Goal: Information Seeking & Learning: Learn about a topic

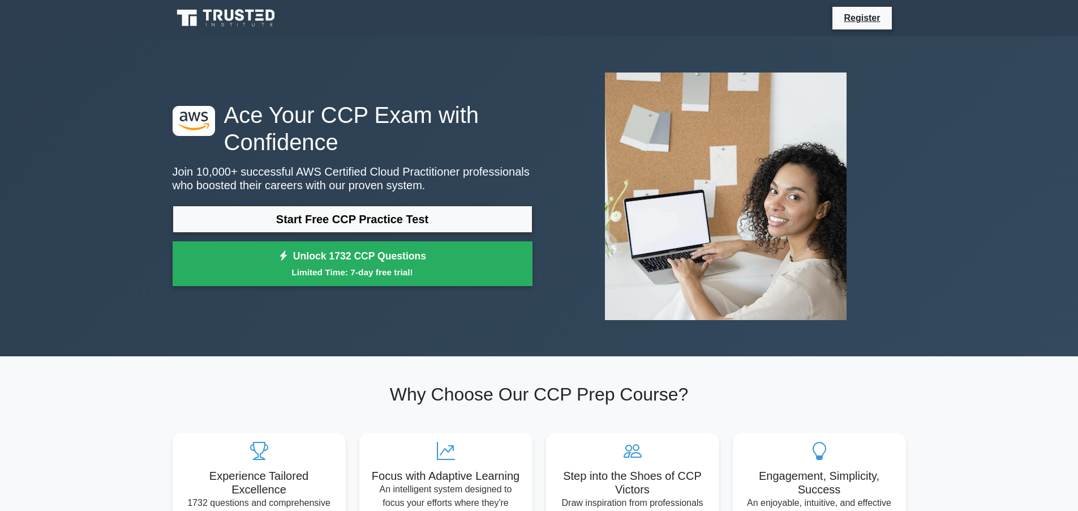
scroll to position [102, 0]
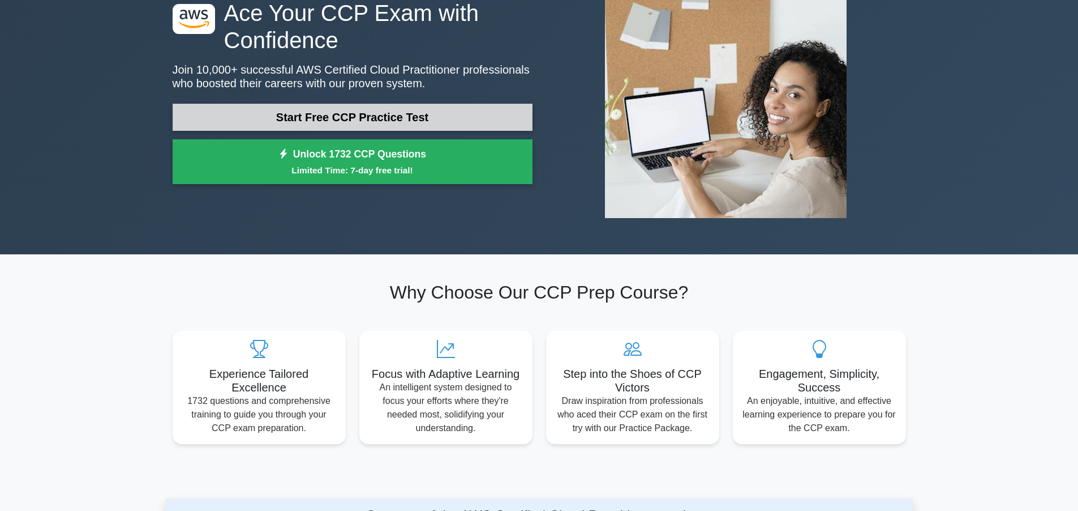
click at [344, 124] on link "Start Free CCP Practice Test" at bounding box center [353, 117] width 360 height 27
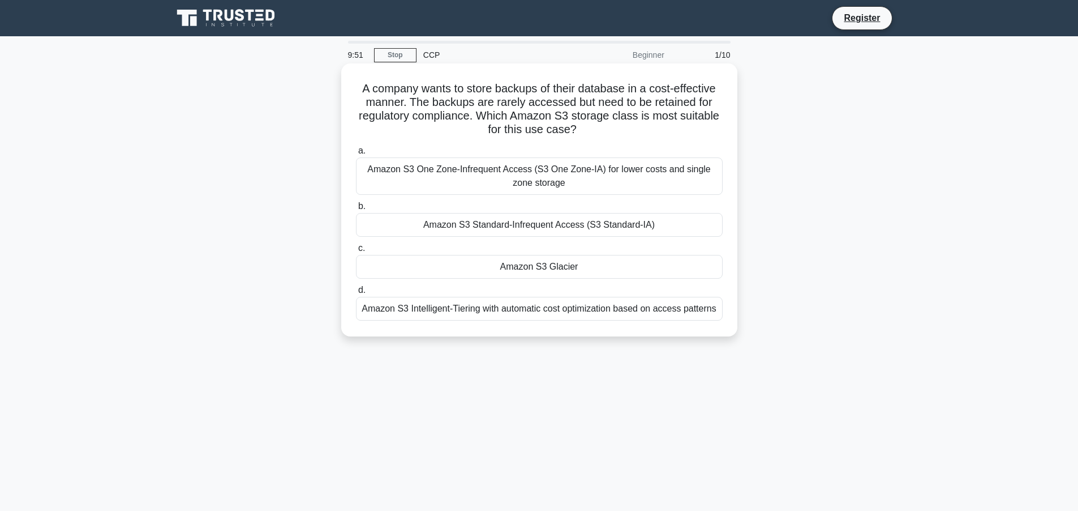
click at [519, 267] on div "Amazon S3 Glacier" at bounding box center [539, 267] width 367 height 24
click at [356, 252] on input "c. Amazon S3 Glacier" at bounding box center [356, 248] width 0 height 7
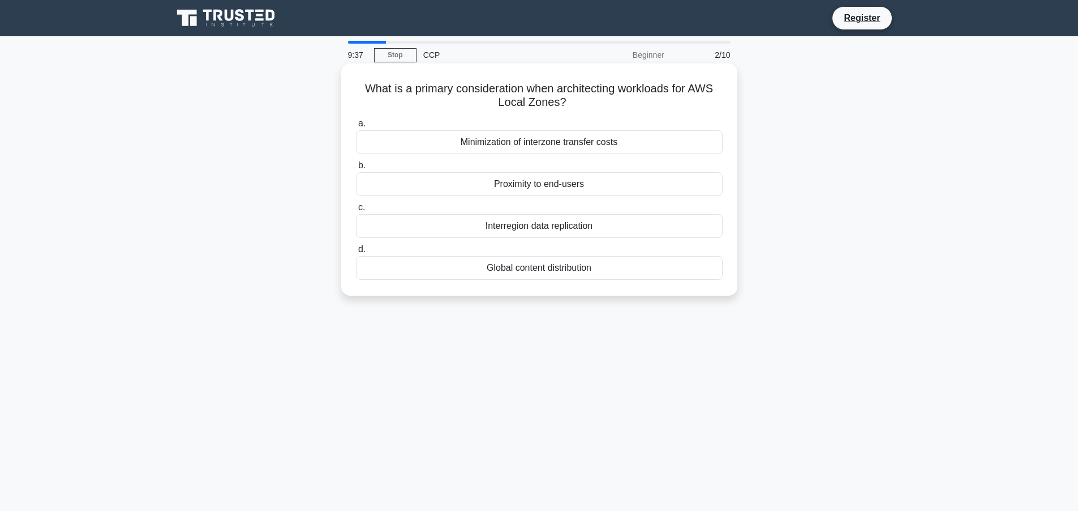
click at [575, 267] on div "Global content distribution" at bounding box center [539, 268] width 367 height 24
click at [356, 253] on input "d. Global content distribution" at bounding box center [356, 249] width 0 height 7
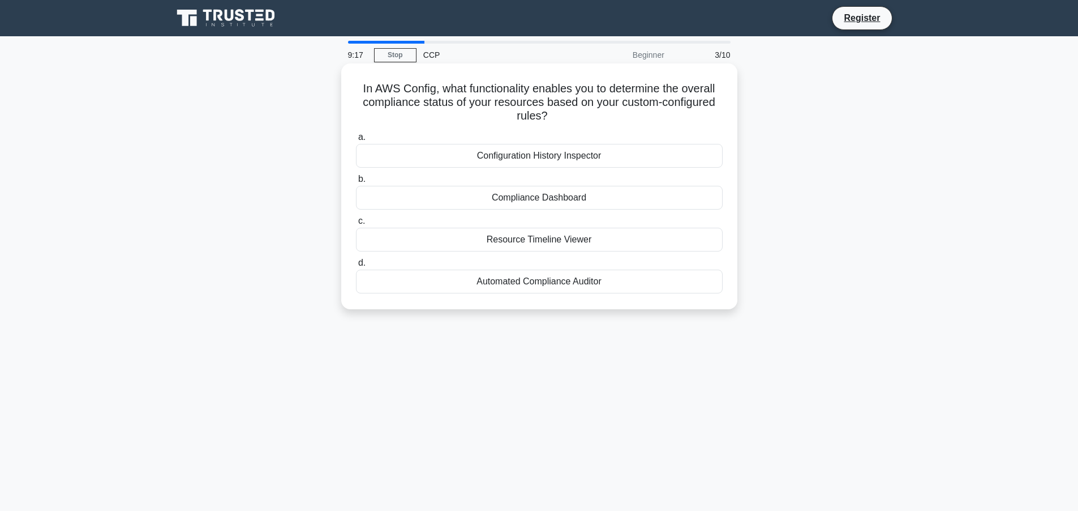
click at [516, 157] on div "Configuration History Inspector" at bounding box center [539, 156] width 367 height 24
click at [356, 141] on input "a. Configuration History Inspector" at bounding box center [356, 137] width 0 height 7
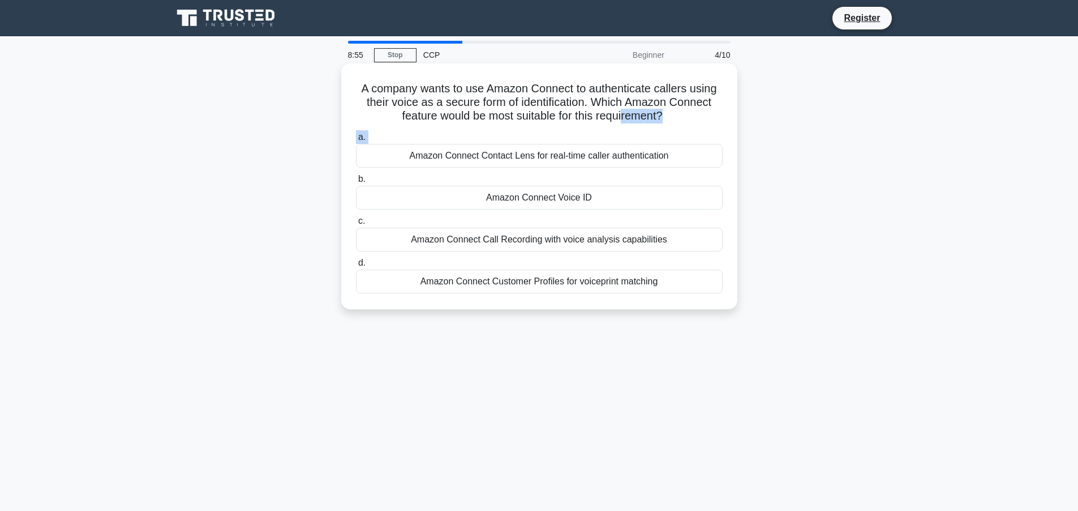
drag, startPoint x: 623, startPoint y: 148, endPoint x: 620, endPoint y: 122, distance: 25.6
click at [620, 122] on div "A company wants to use Amazon Connect to authenticate callers using their voice…" at bounding box center [539, 186] width 387 height 237
click at [617, 130] on label "a. Amazon Connect Contact Lens for real-time caller authentication" at bounding box center [539, 148] width 367 height 37
click at [356, 134] on input "a. Amazon Connect Contact Lens for real-time caller authentication" at bounding box center [356, 137] width 0 height 7
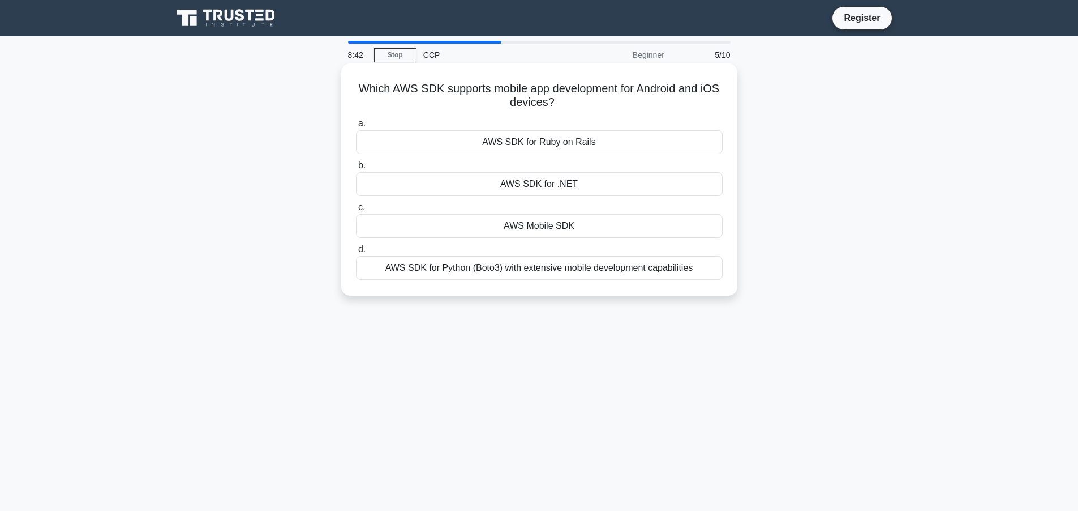
click at [532, 221] on div "AWS Mobile SDK" at bounding box center [539, 226] width 367 height 24
click at [356, 211] on input "c. AWS Mobile SDK" at bounding box center [356, 207] width 0 height 7
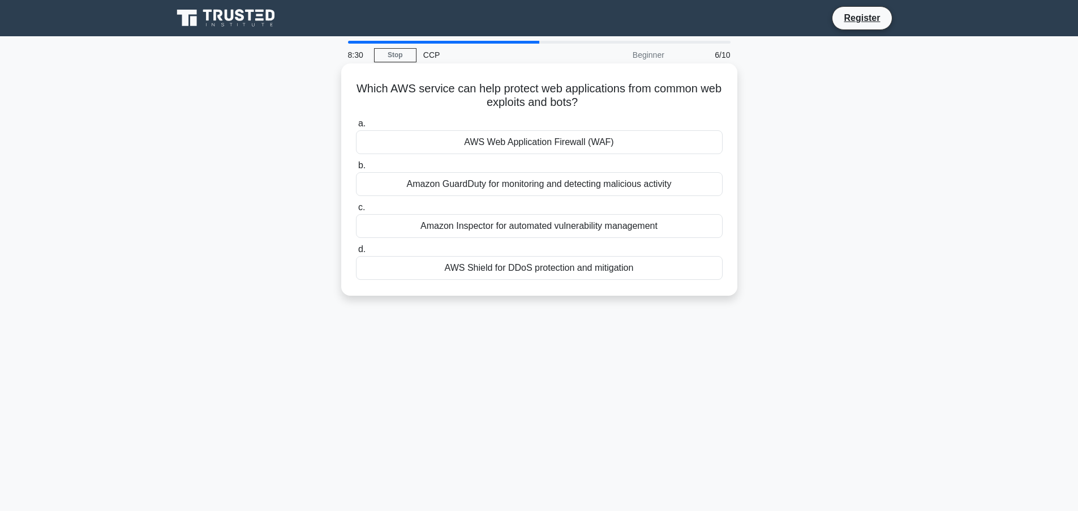
click at [504, 137] on div "AWS Web Application Firewall (WAF)" at bounding box center [539, 142] width 367 height 24
click at [356, 127] on input "a. AWS Web Application Firewall (WAF)" at bounding box center [356, 123] width 0 height 7
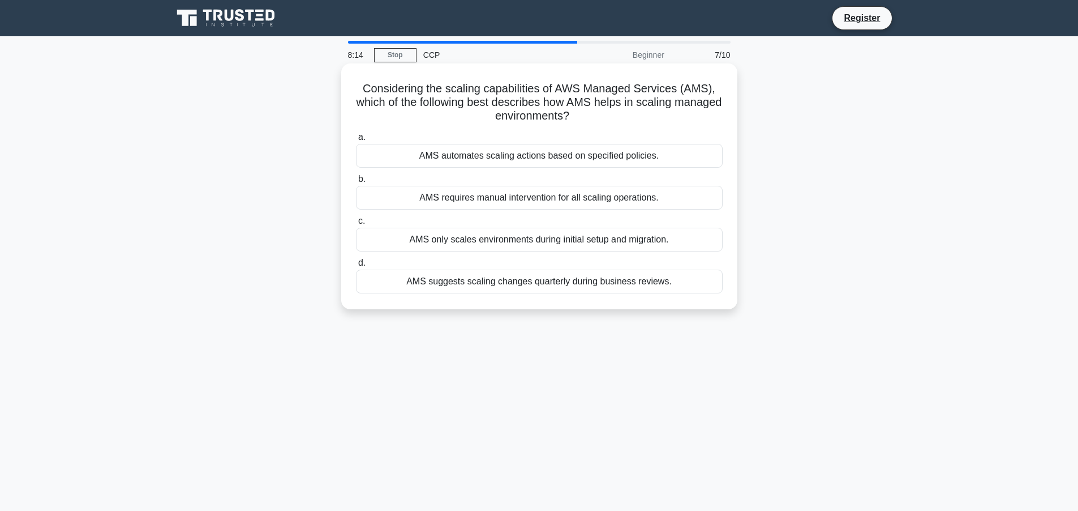
click at [479, 156] on div "AMS automates scaling actions based on specified policies." at bounding box center [539, 156] width 367 height 24
click at [356, 141] on input "a. AMS automates scaling actions based on specified policies." at bounding box center [356, 137] width 0 height 7
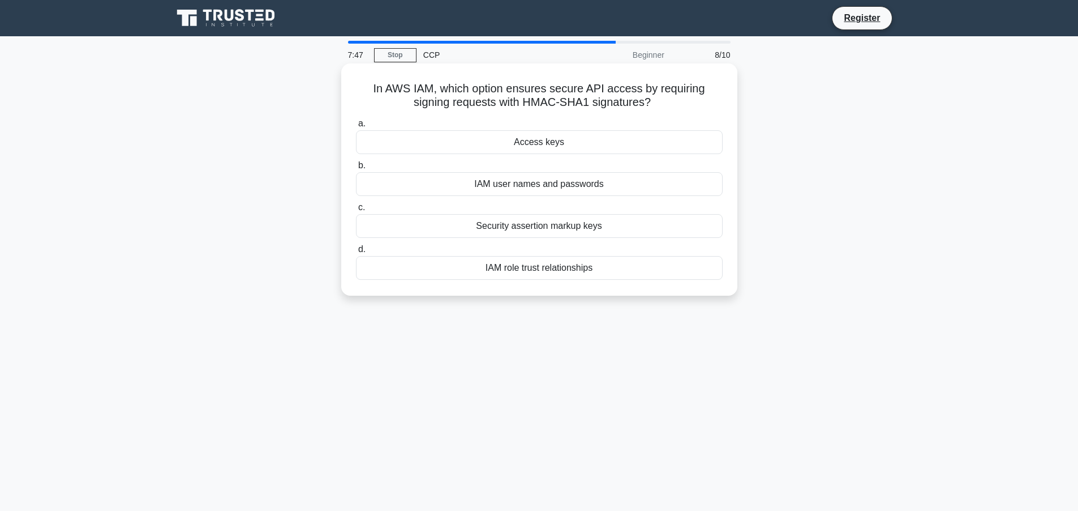
click at [524, 229] on div "Security assertion markup keys" at bounding box center [539, 226] width 367 height 24
click at [356, 211] on input "c. Security assertion markup keys" at bounding box center [356, 207] width 0 height 7
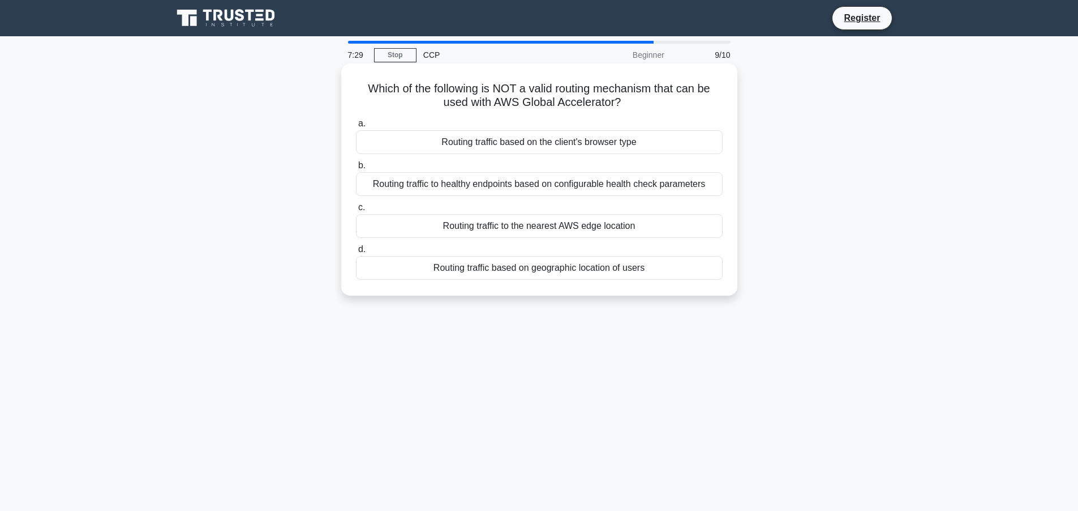
click at [461, 225] on div "Routing traffic to the nearest AWS edge location" at bounding box center [539, 226] width 367 height 24
click at [356, 211] on input "c. Routing traffic to the nearest AWS edge location" at bounding box center [356, 207] width 0 height 7
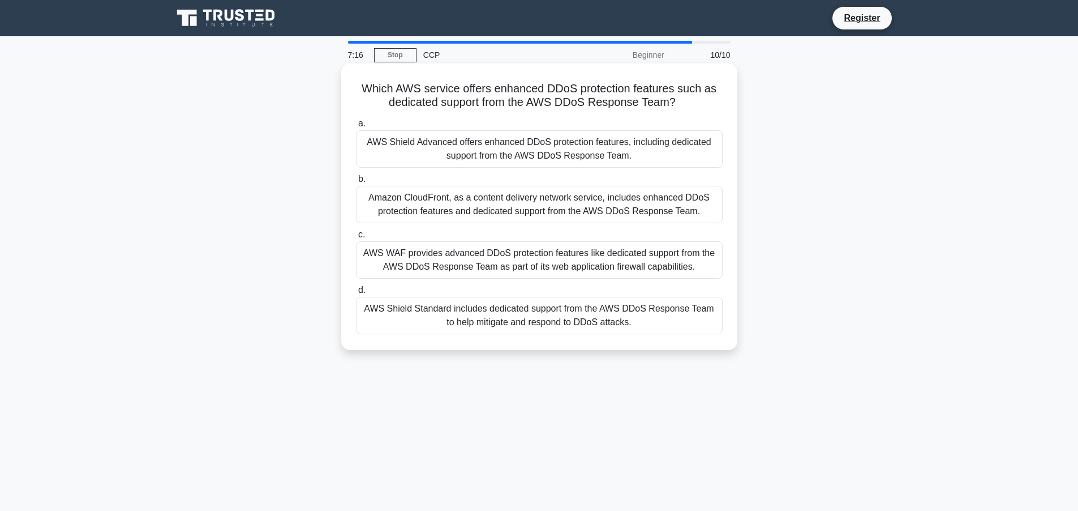
click at [473, 147] on div "AWS Shield Advanced offers enhanced DDoS protection features, including dedicat…" at bounding box center [539, 148] width 367 height 37
click at [356, 127] on input "a. AWS Shield Advanced offers enhanced DDoS protection features, including dedi…" at bounding box center [356, 123] width 0 height 7
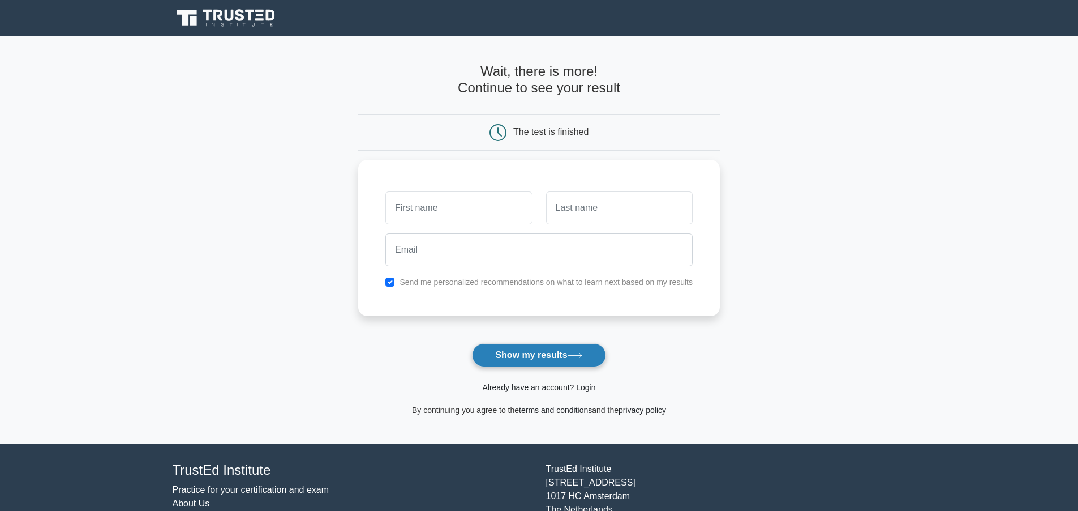
click at [527, 357] on button "Show my results" at bounding box center [539, 355] width 134 height 24
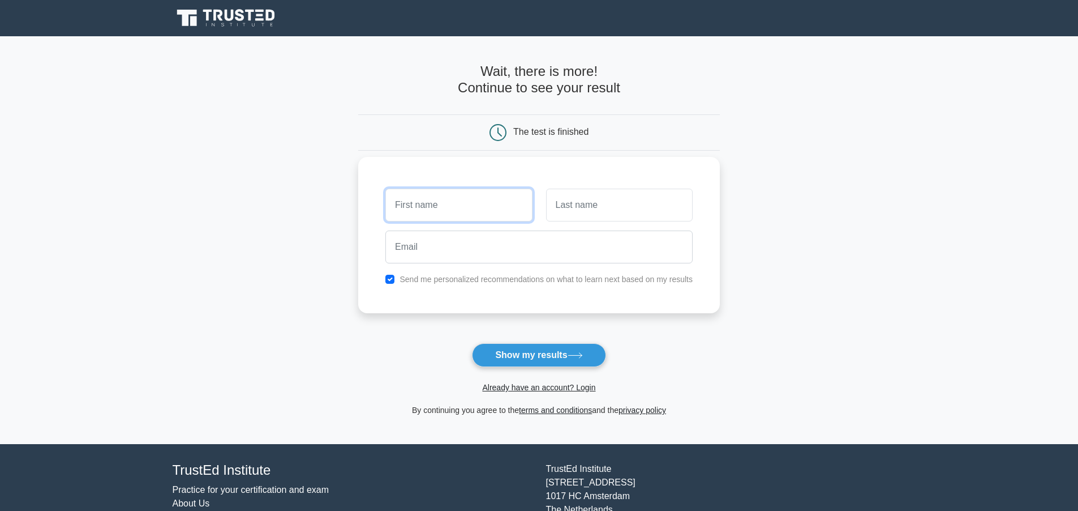
click at [456, 211] on input "text" at bounding box center [459, 205] width 147 height 33
type input "Yazeed"
click at [583, 196] on input "text" at bounding box center [619, 205] width 147 height 33
type input "Mowfi"
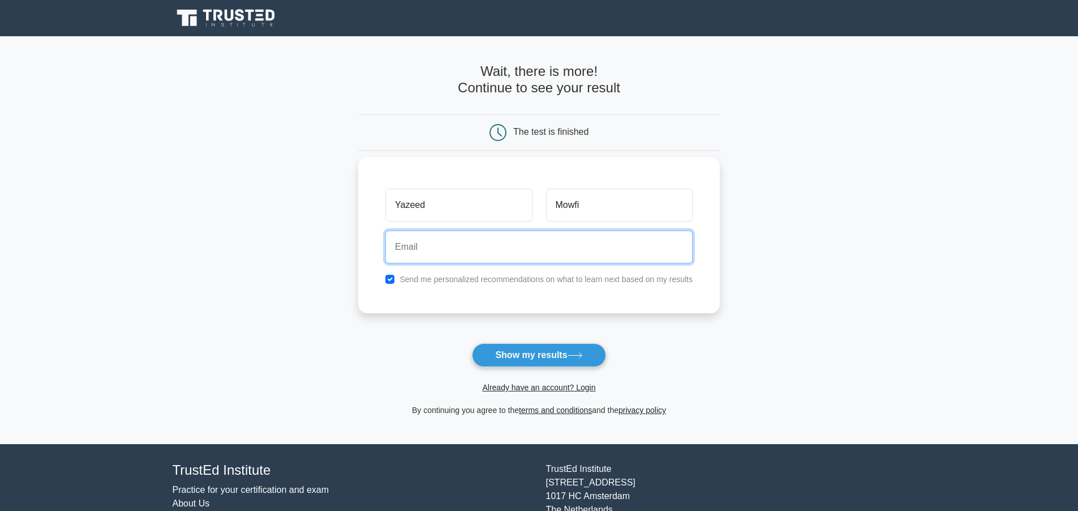
click at [566, 249] on input "email" at bounding box center [539, 246] width 307 height 33
type input "yazeed.mowfi@cloudvests.com"
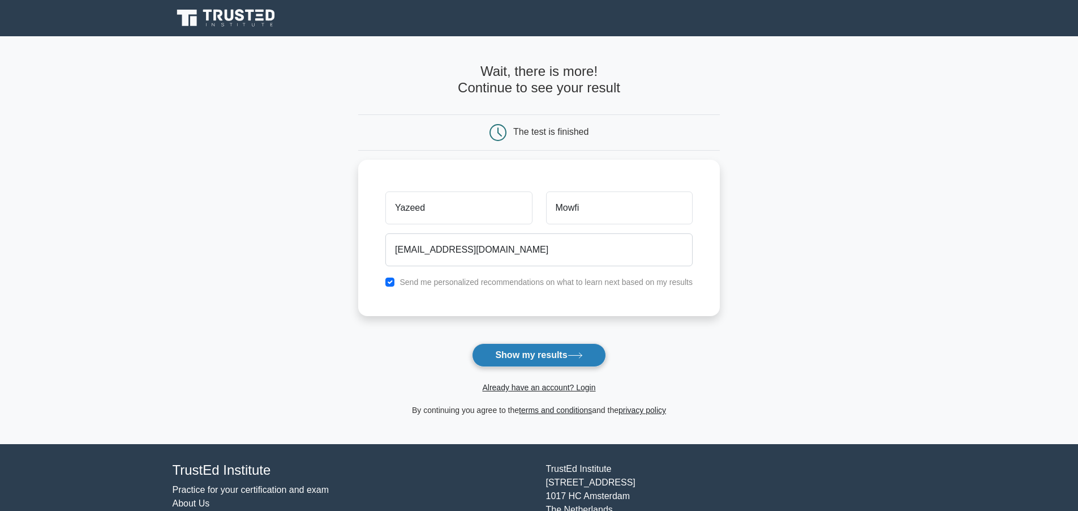
click at [533, 344] on button "Show my results" at bounding box center [539, 355] width 134 height 24
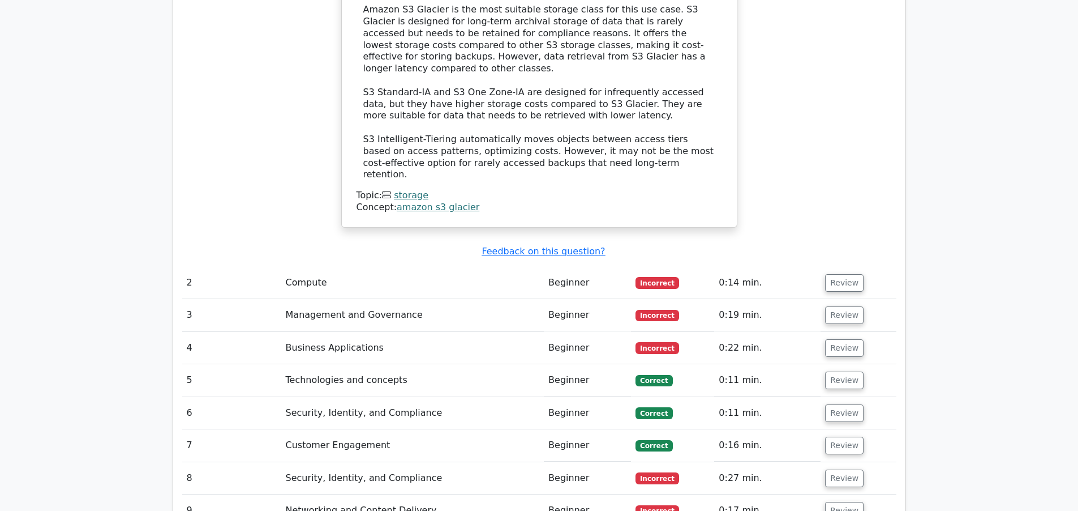
scroll to position [1325, 0]
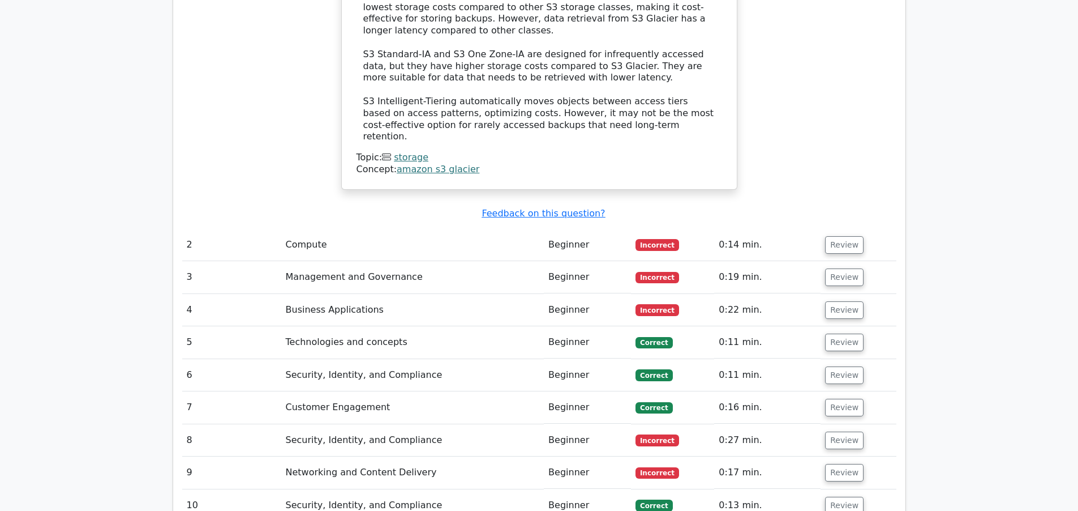
click at [480, 229] on td "Compute" at bounding box center [412, 245] width 263 height 32
click at [830, 236] on button "Review" at bounding box center [844, 245] width 38 height 18
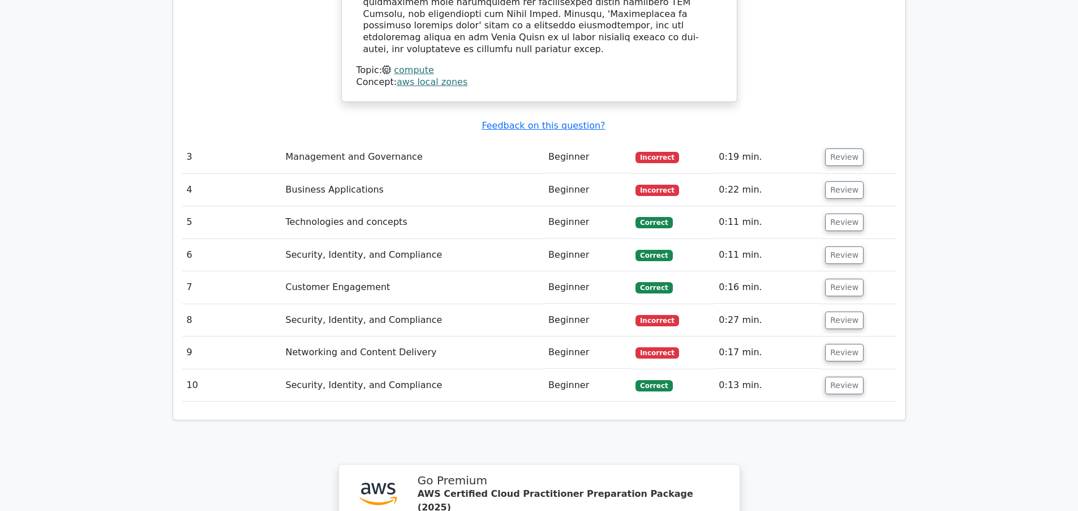
scroll to position [1936, 0]
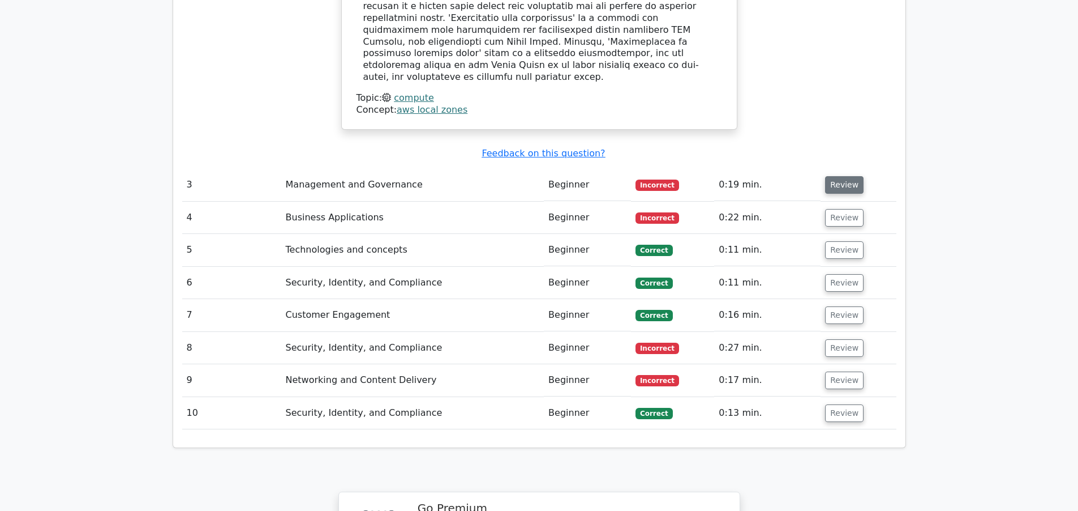
click at [838, 176] on button "Review" at bounding box center [844, 185] width 38 height 18
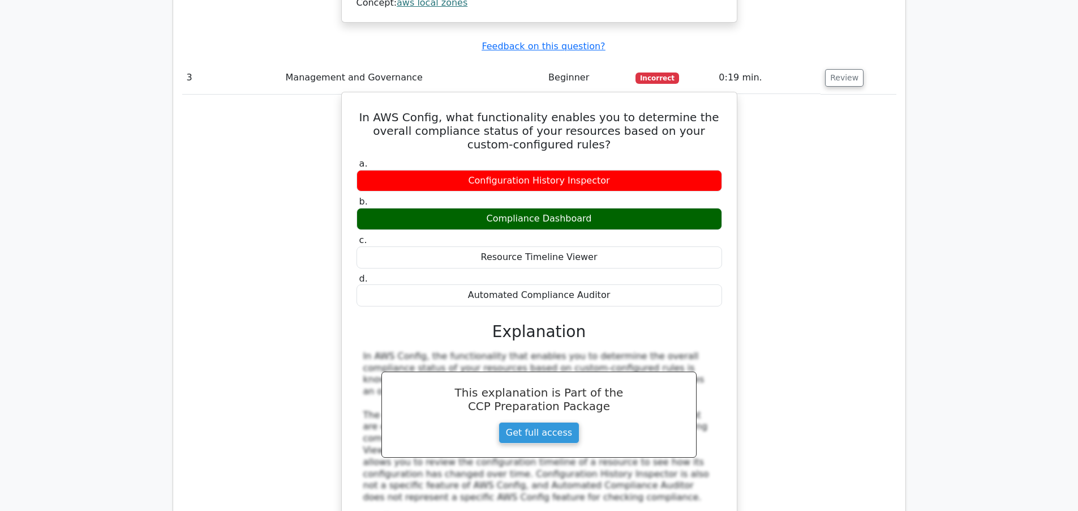
scroll to position [2140, 0]
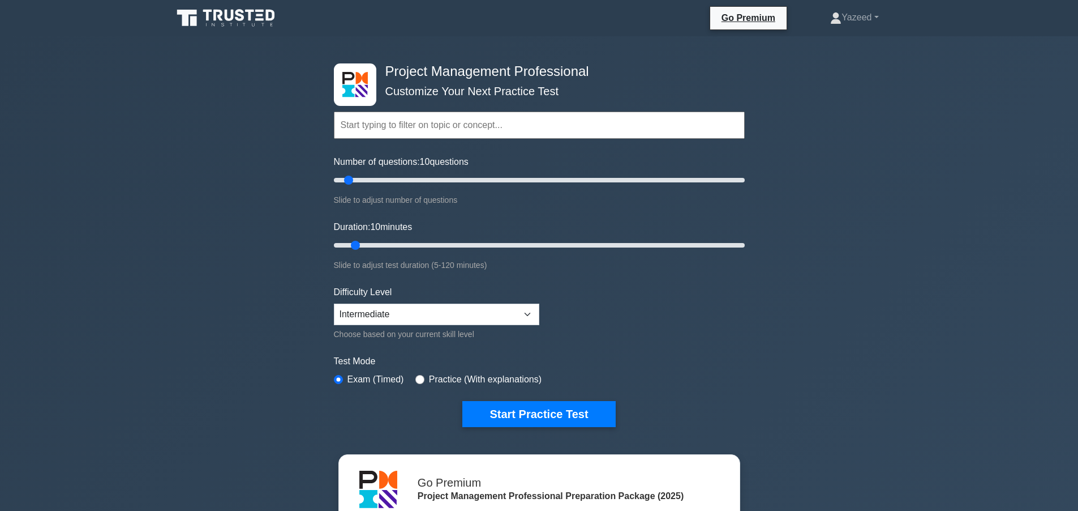
scroll to position [102, 0]
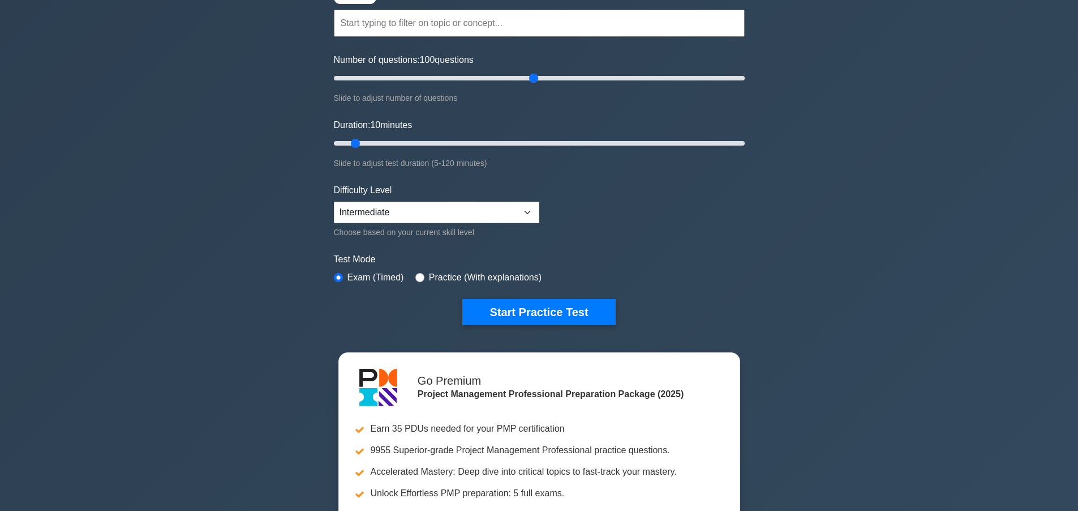
drag, startPoint x: 349, startPoint y: 78, endPoint x: 530, endPoint y: 49, distance: 182.9
type input "100"
click at [530, 71] on input "Number of questions: 100 questions" at bounding box center [539, 78] width 411 height 14
drag, startPoint x: 353, startPoint y: 142, endPoint x: 524, endPoint y: 138, distance: 171.0
type input "60"
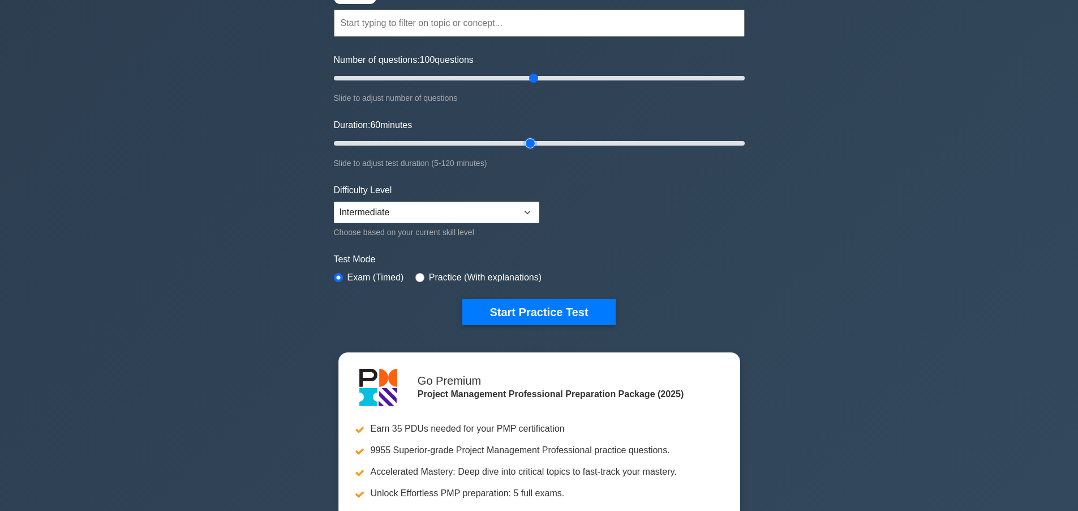
click at [524, 138] on input "Duration: 60 minutes" at bounding box center [539, 143] width 411 height 14
drag, startPoint x: 534, startPoint y: 71, endPoint x: 401, endPoint y: 79, distance: 132.7
type input "35"
click at [401, 79] on input "Number of questions: 35 questions" at bounding box center [539, 78] width 411 height 14
click at [430, 276] on label "Practice (With explanations)" at bounding box center [485, 278] width 113 height 14
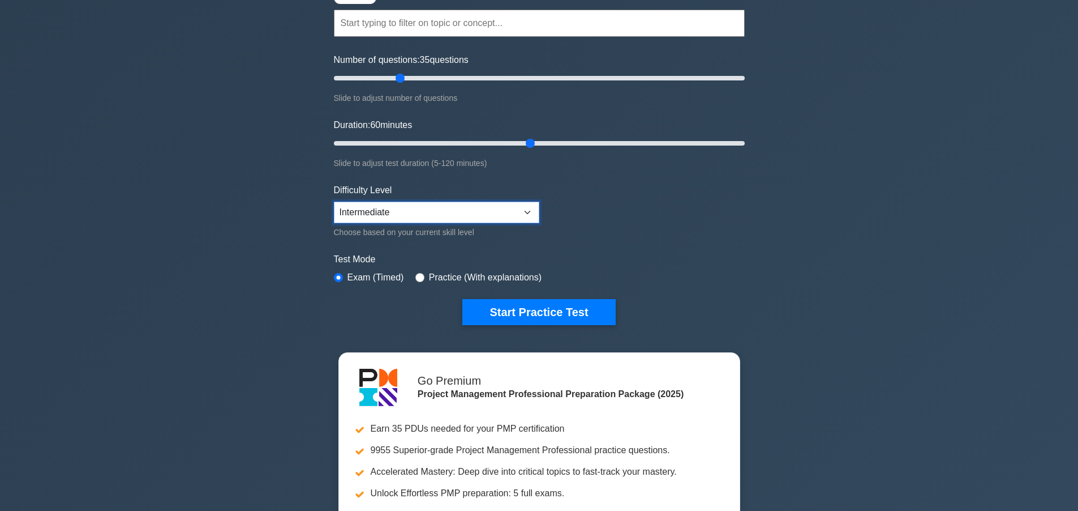
select select "beginner"
click at [334, 202] on select "Beginner Intermediate Expert" at bounding box center [437, 213] width 206 height 22
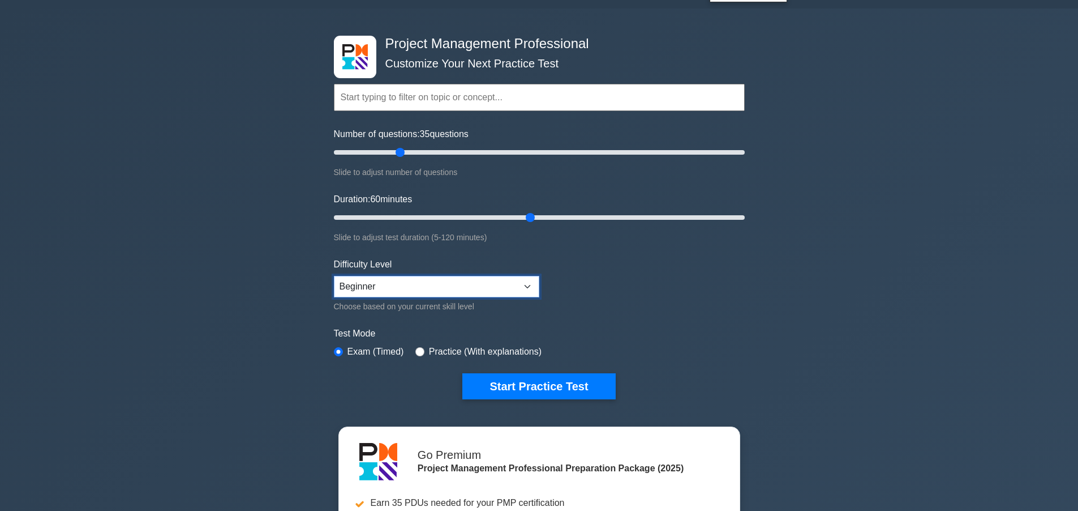
scroll to position [0, 0]
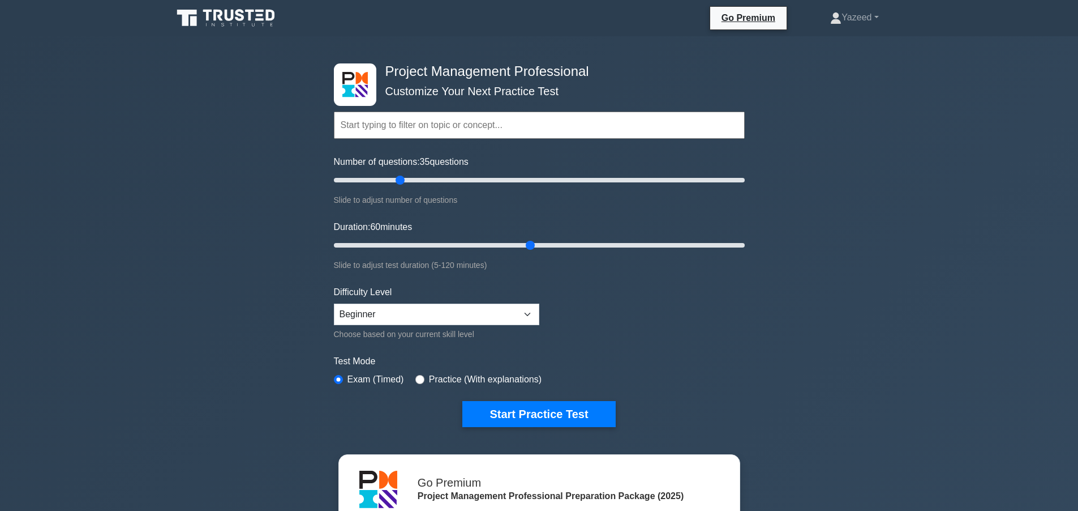
click at [405, 121] on input "text" at bounding box center [539, 125] width 411 height 27
type input "clo"
click at [405, 131] on input "text" at bounding box center [539, 125] width 411 height 27
type input "c"
type input "a"
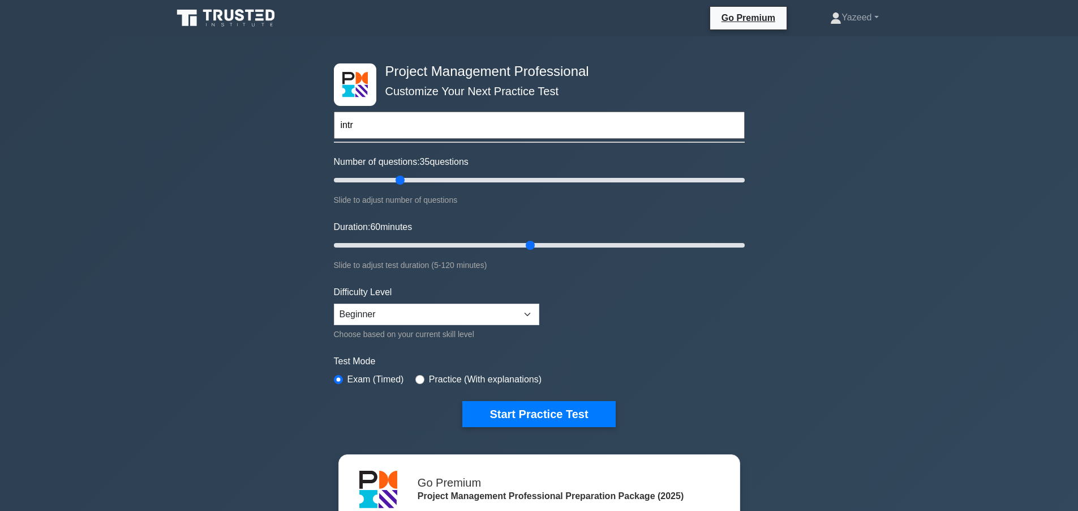
type input "intro"
type input "stora"
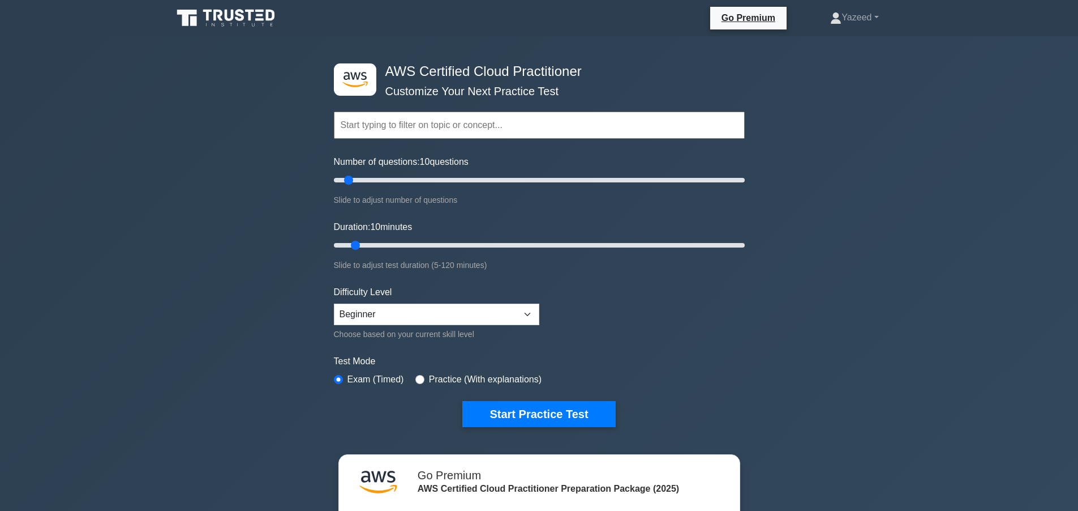
click at [436, 119] on input "text" at bounding box center [539, 125] width 411 height 27
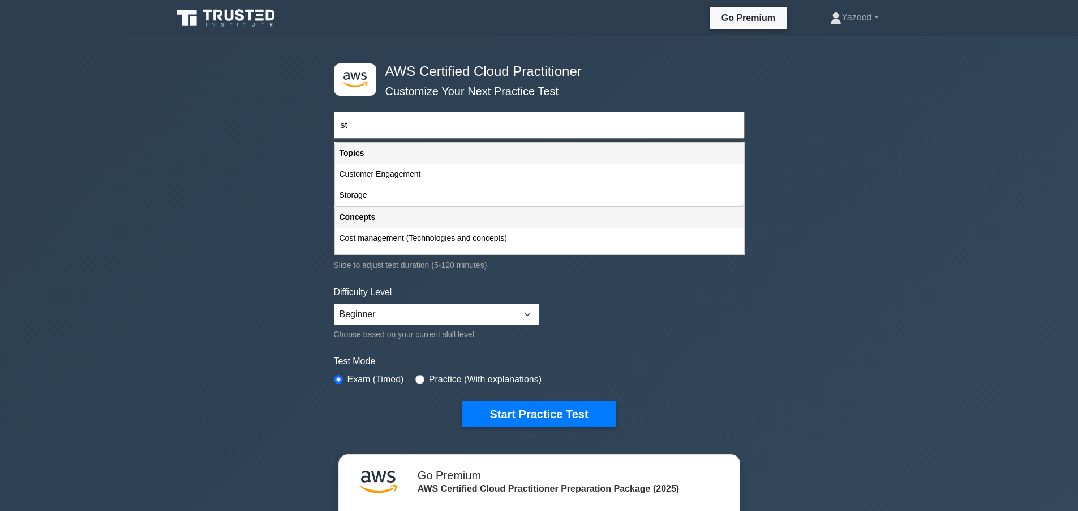
type input "s"
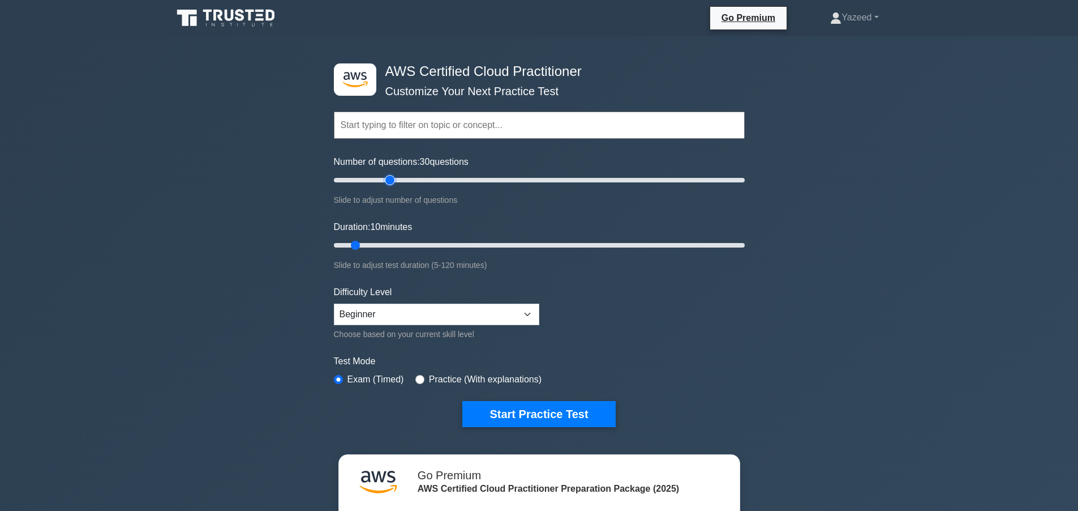
drag, startPoint x: 350, startPoint y: 182, endPoint x: 387, endPoint y: 170, distance: 38.5
type input "30"
click at [387, 173] on input "Number of questions: 30 questions" at bounding box center [539, 180] width 411 height 14
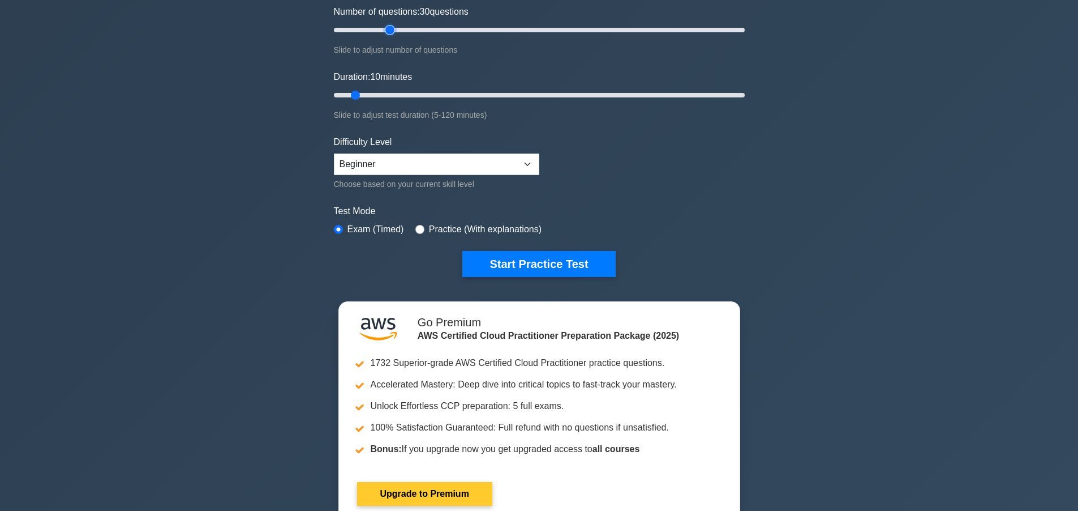
scroll to position [204, 0]
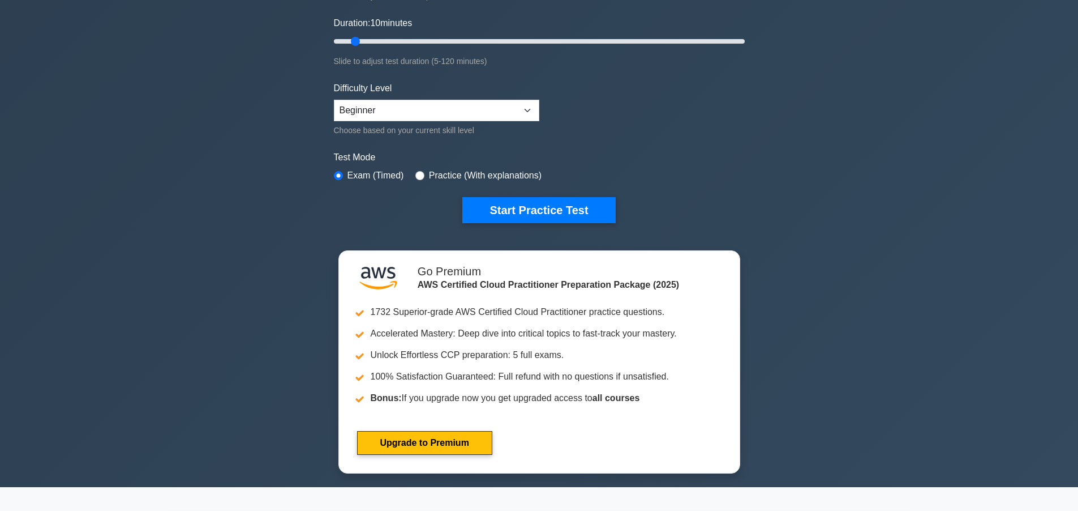
click at [427, 177] on div "Practice (With explanations)" at bounding box center [479, 176] width 126 height 14
click at [431, 166] on div "Test Mode Exam (Timed) Practice (With explanations)" at bounding box center [539, 167] width 411 height 33
click at [431, 172] on label "Practice (With explanations)" at bounding box center [485, 176] width 113 height 14
click at [420, 172] on input "radio" at bounding box center [420, 175] width 9 height 9
radio input "true"
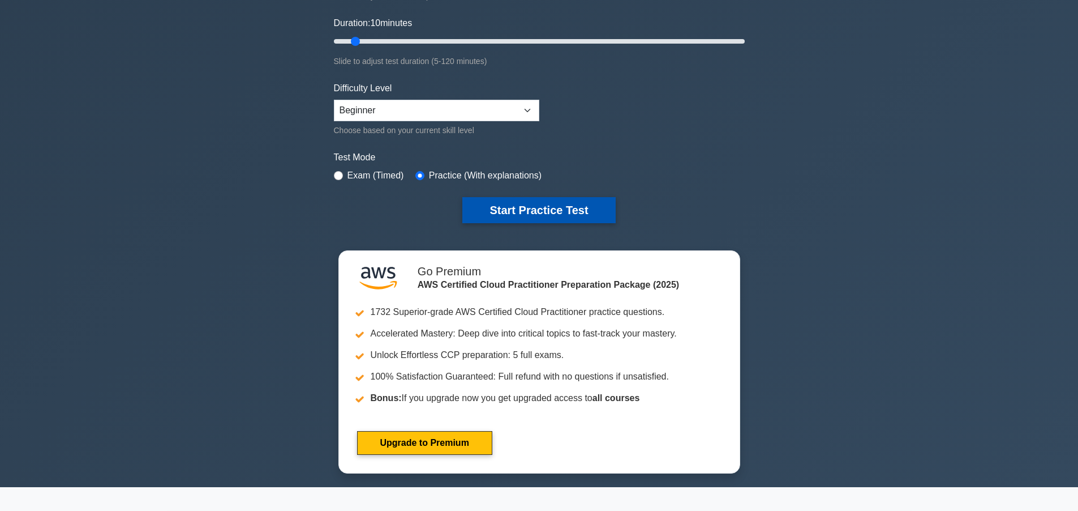
click at [491, 204] on button "Start Practice Test" at bounding box center [539, 210] width 153 height 26
click at [537, 200] on button "Start Practice Test" at bounding box center [539, 210] width 153 height 26
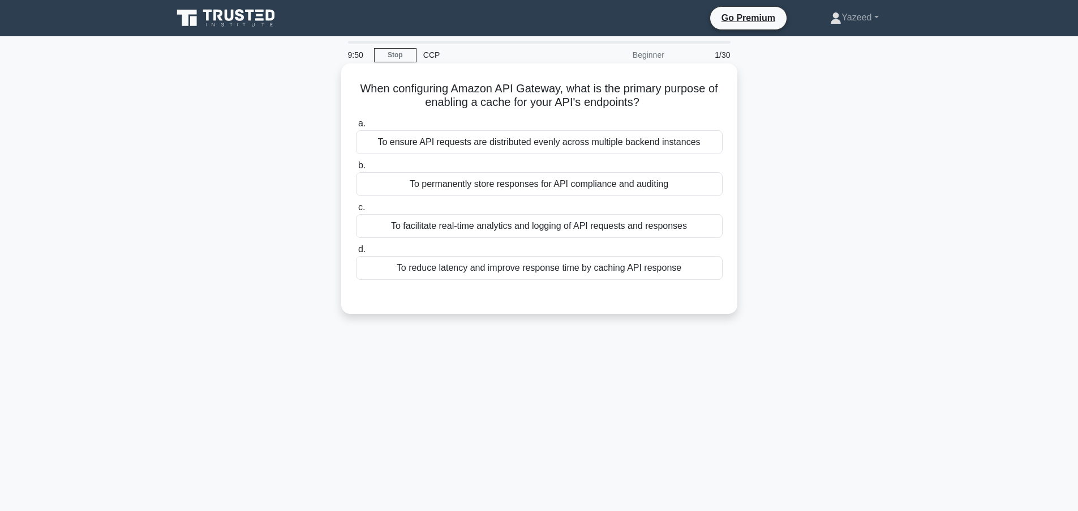
click at [478, 186] on div "To permanently store responses for API compliance and auditing" at bounding box center [539, 184] width 367 height 24
click at [356, 169] on input "b. To permanently store responses for API compliance and auditing" at bounding box center [356, 165] width 0 height 7
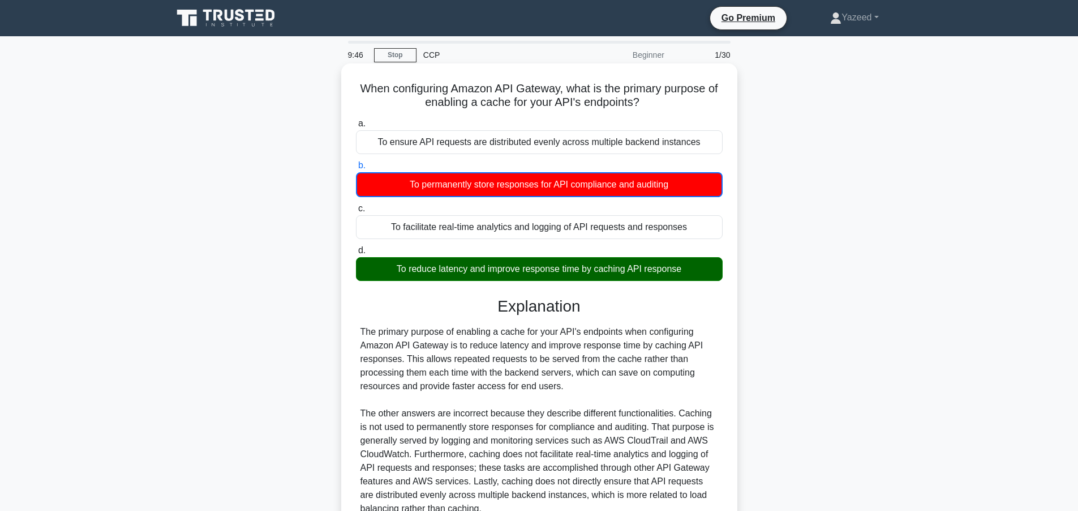
click at [534, 259] on div "To reduce latency and improve response time by caching API response" at bounding box center [539, 269] width 367 height 24
click at [356, 254] on input "d. To reduce latency and improve response time by caching API response" at bounding box center [356, 250] width 0 height 7
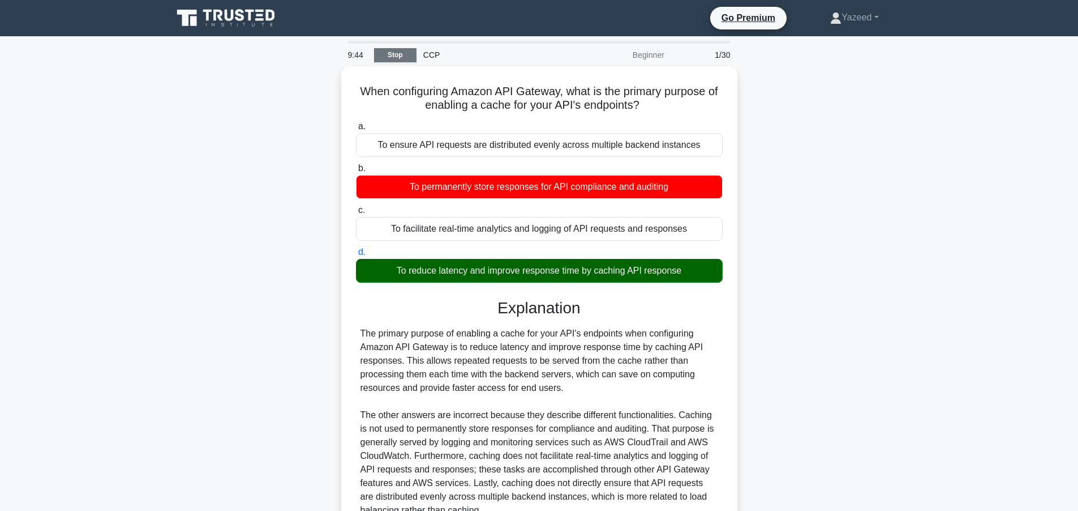
click at [399, 57] on link "Stop" at bounding box center [395, 55] width 42 height 14
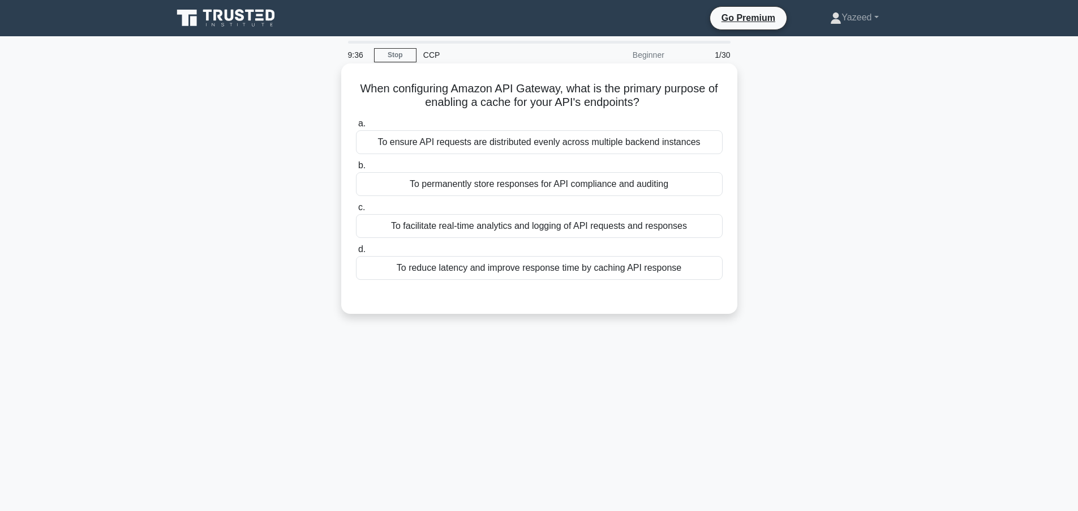
click at [499, 263] on div "To reduce latency and improve response time by caching API response" at bounding box center [539, 268] width 367 height 24
click at [356, 253] on input "d. To reduce latency and improve response time by caching API response" at bounding box center [356, 249] width 0 height 7
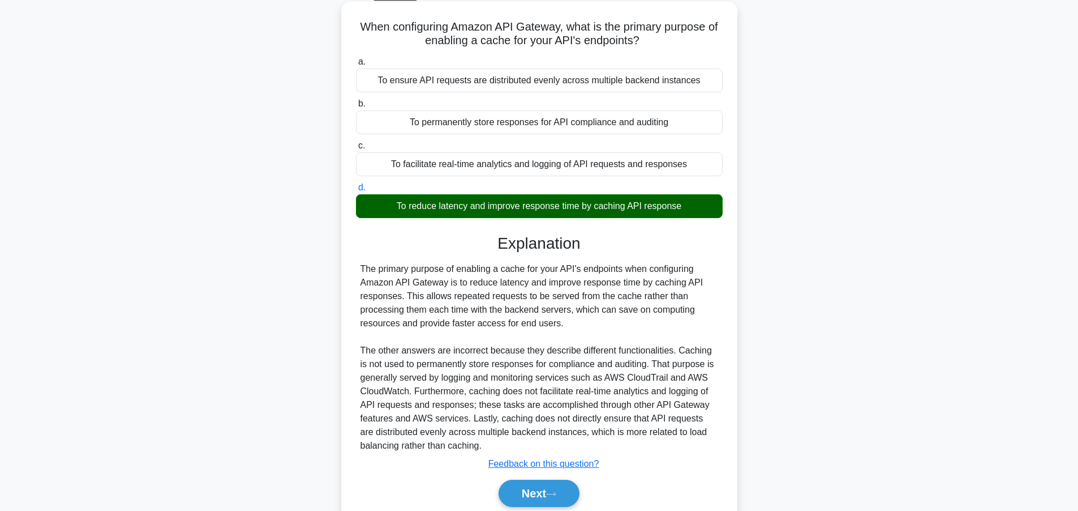
scroll to position [106, 0]
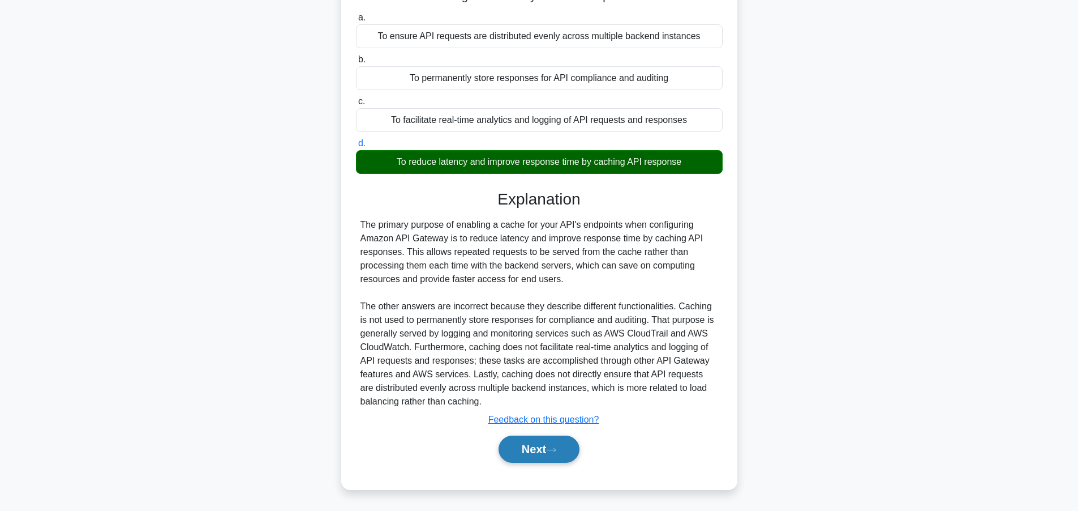
click at [550, 449] on button "Next" at bounding box center [539, 448] width 81 height 27
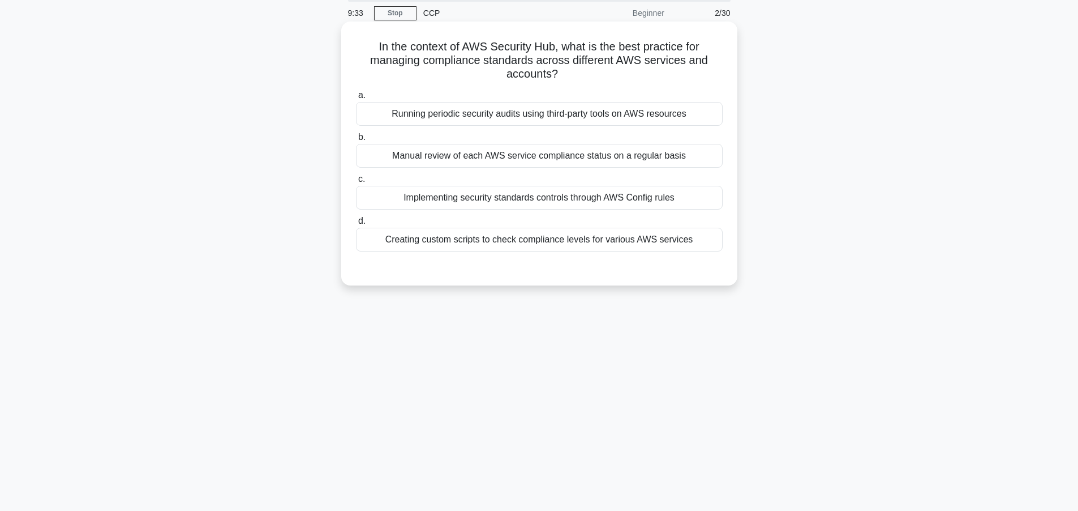
scroll to position [0, 0]
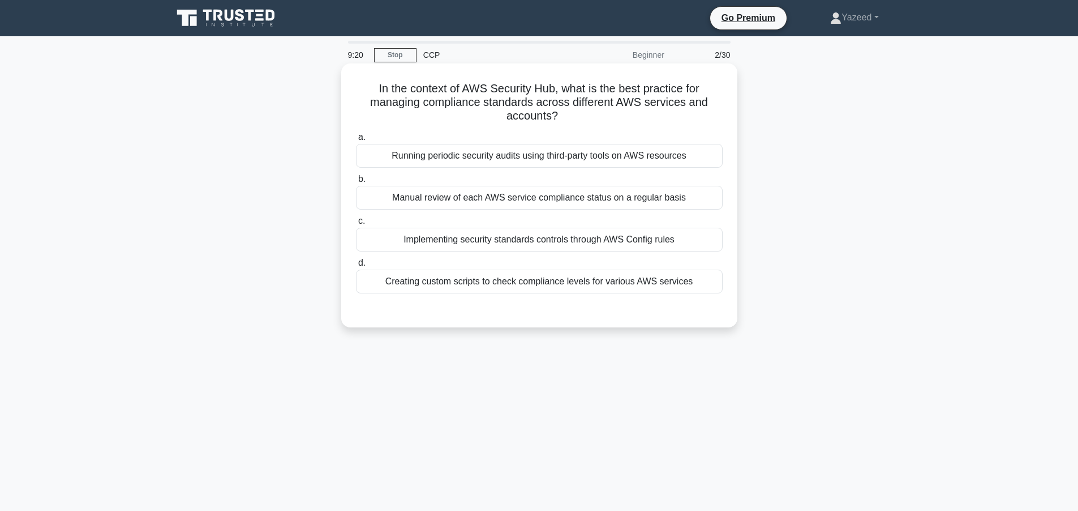
click at [449, 241] on div "Implementing security standards controls through AWS Config rules" at bounding box center [539, 240] width 367 height 24
click at [356, 225] on input "c. Implementing security standards controls through AWS Config rules" at bounding box center [356, 220] width 0 height 7
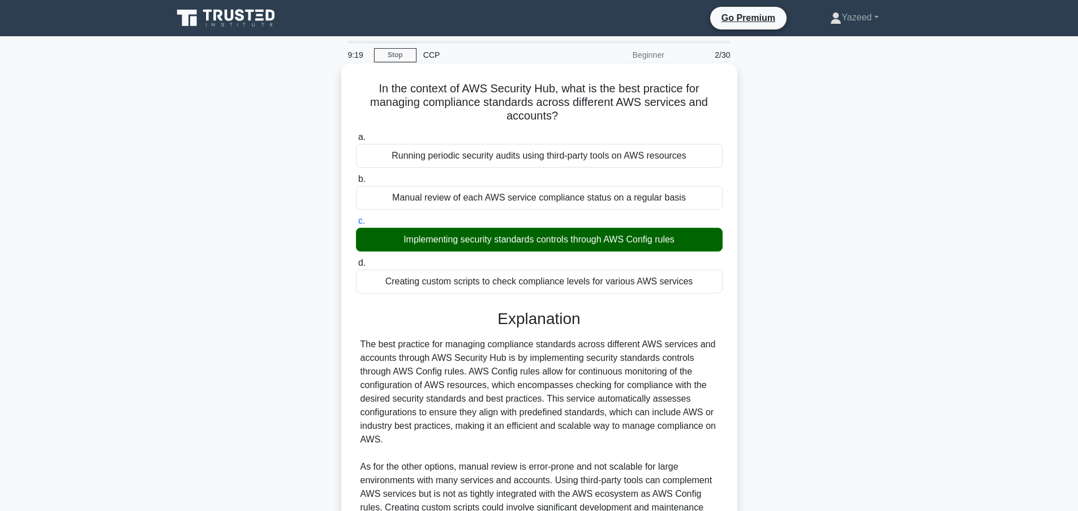
scroll to position [147, 0]
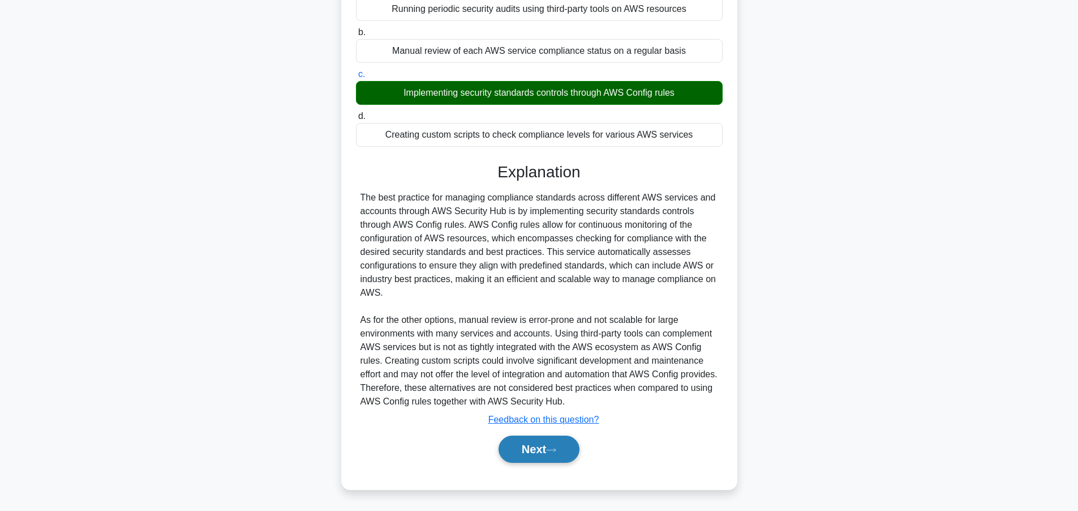
click at [552, 458] on button "Next" at bounding box center [539, 448] width 81 height 27
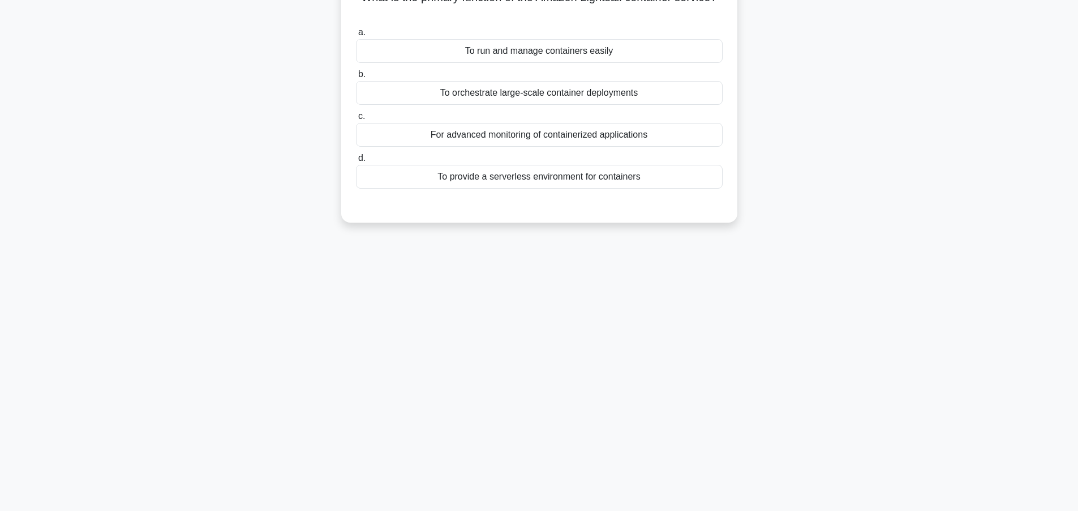
scroll to position [0, 0]
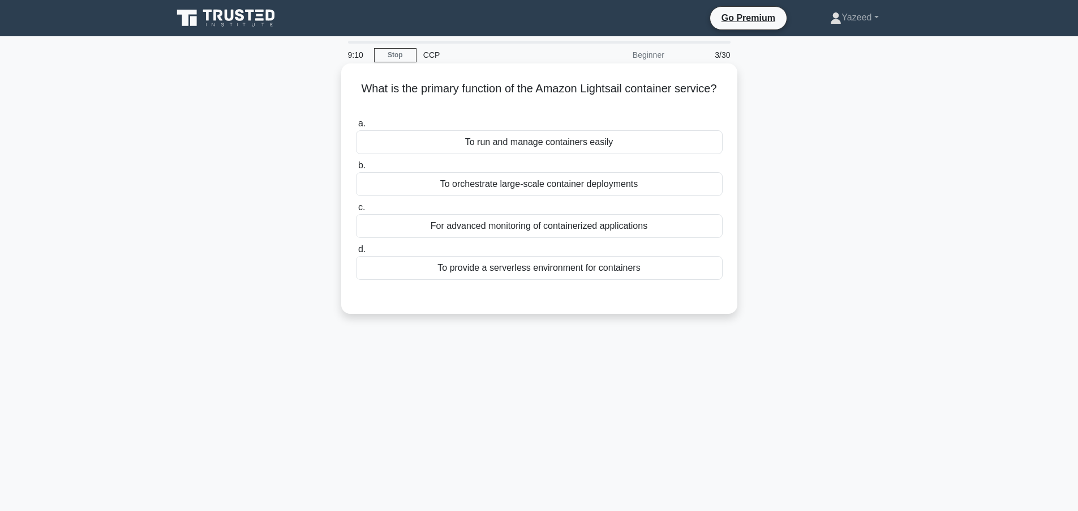
click at [490, 182] on div "To orchestrate large-scale container deployments" at bounding box center [539, 184] width 367 height 24
click at [356, 169] on input "b. To orchestrate large-scale container deployments" at bounding box center [356, 165] width 0 height 7
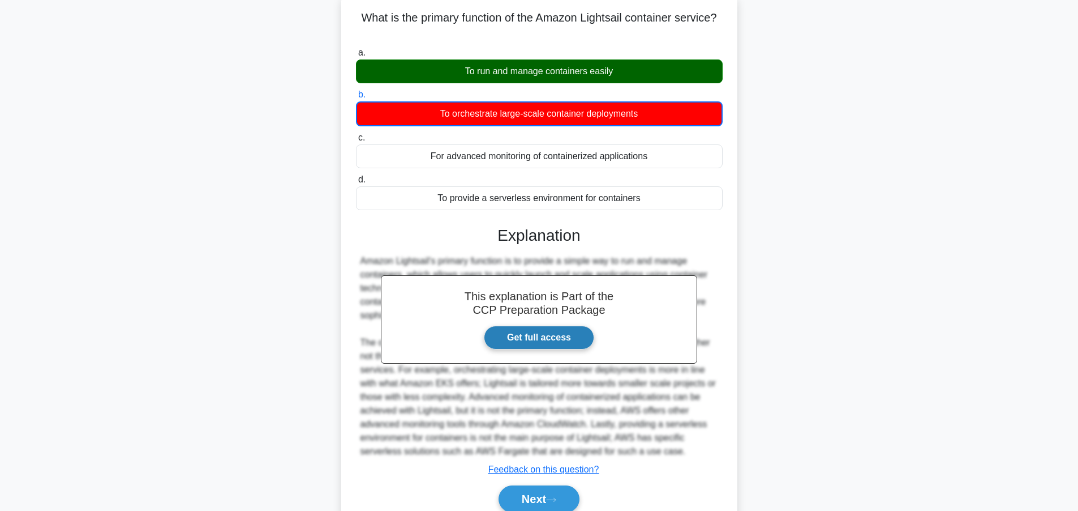
scroll to position [121, 0]
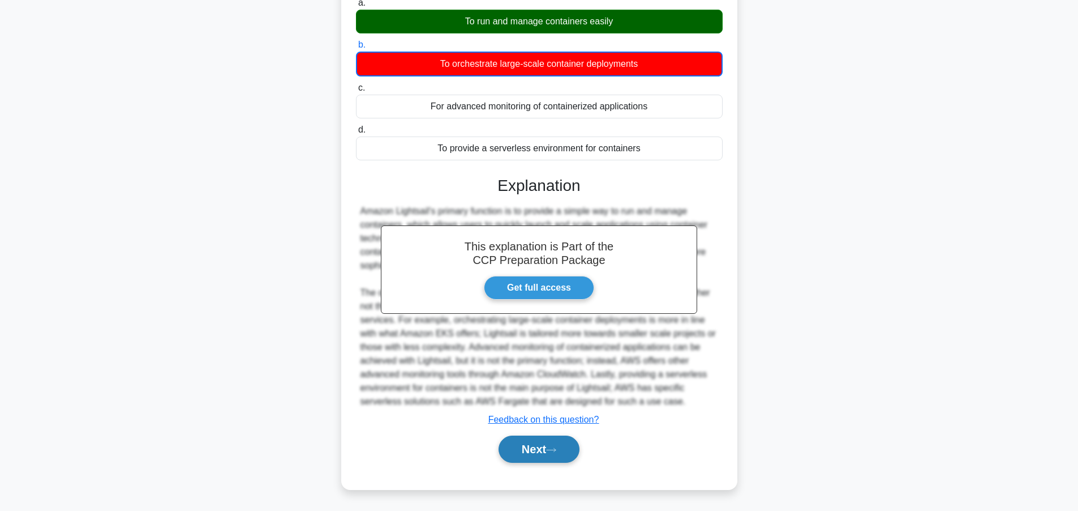
click at [573, 450] on button "Next" at bounding box center [539, 448] width 81 height 27
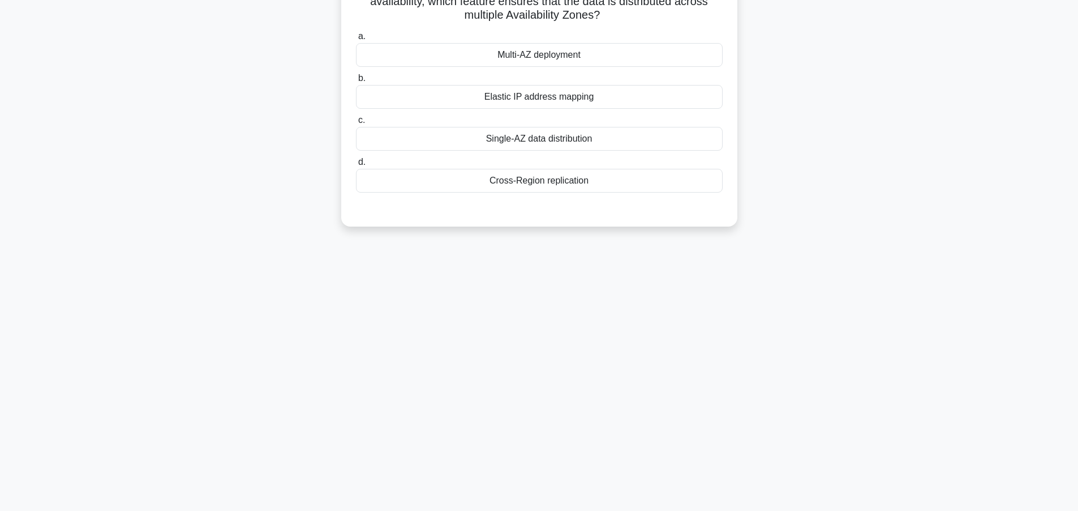
scroll to position [0, 0]
